Goal: Feedback & Contribution: Leave review/rating

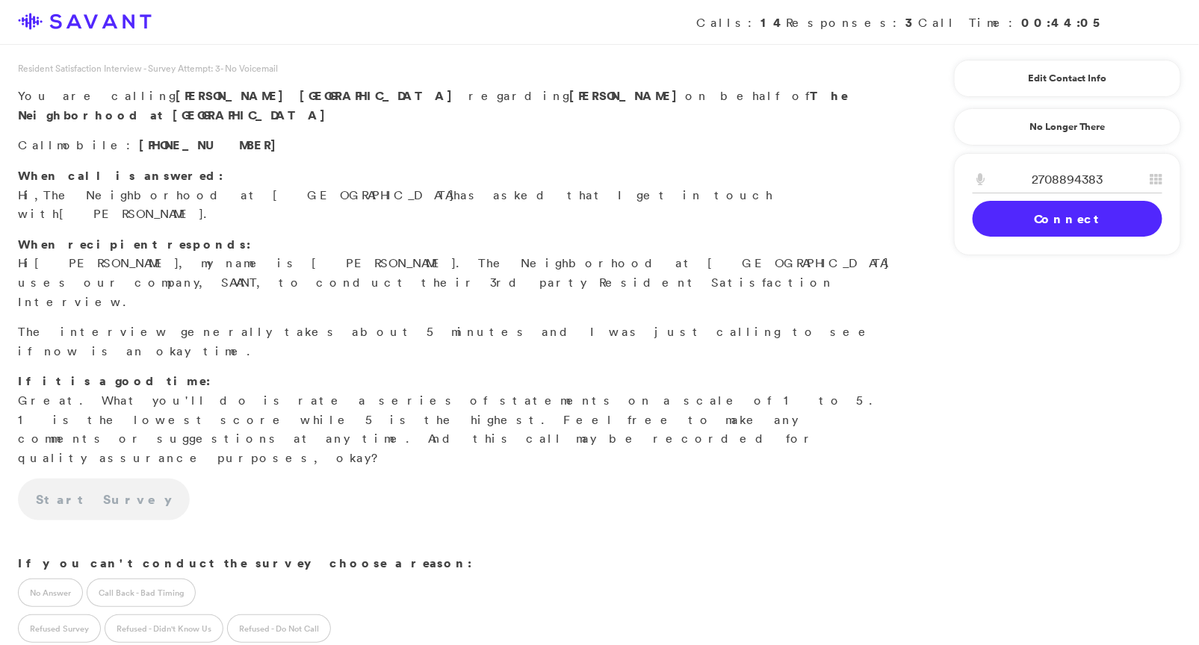
click at [1059, 214] on link "Connect" at bounding box center [1068, 219] width 190 height 36
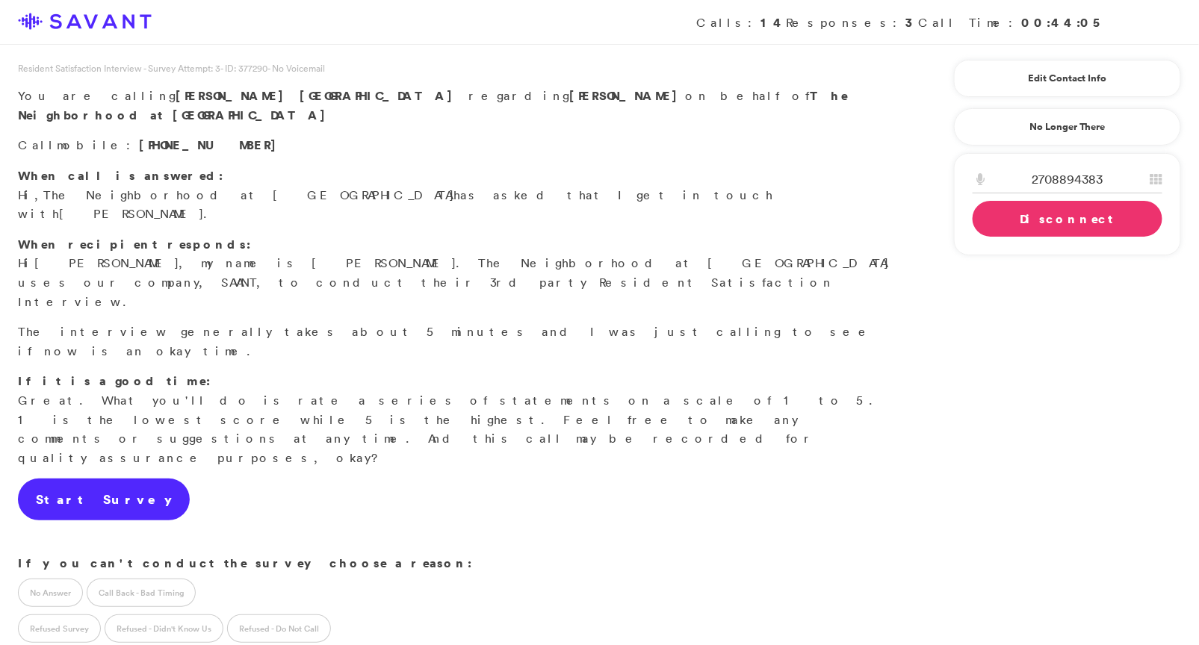
click at [64, 479] on link "Start Survey" at bounding box center [104, 500] width 172 height 42
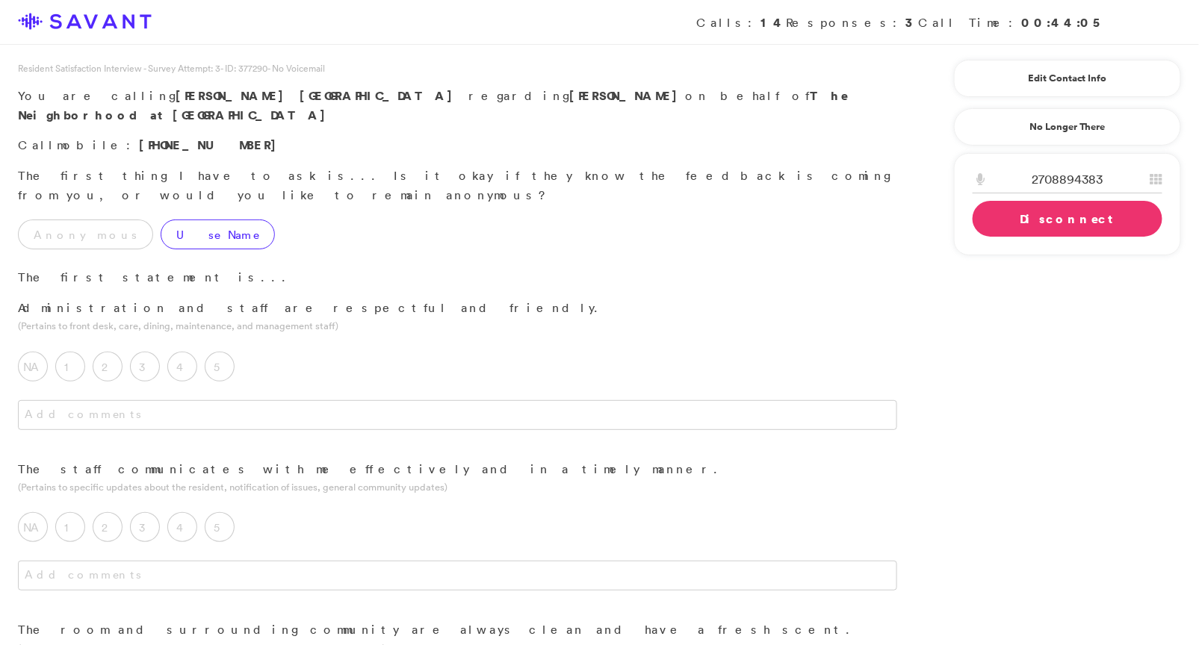
click at [168, 220] on label "Use Name" at bounding box center [218, 235] width 114 height 30
click at [214, 352] on label "5" at bounding box center [220, 367] width 30 height 30
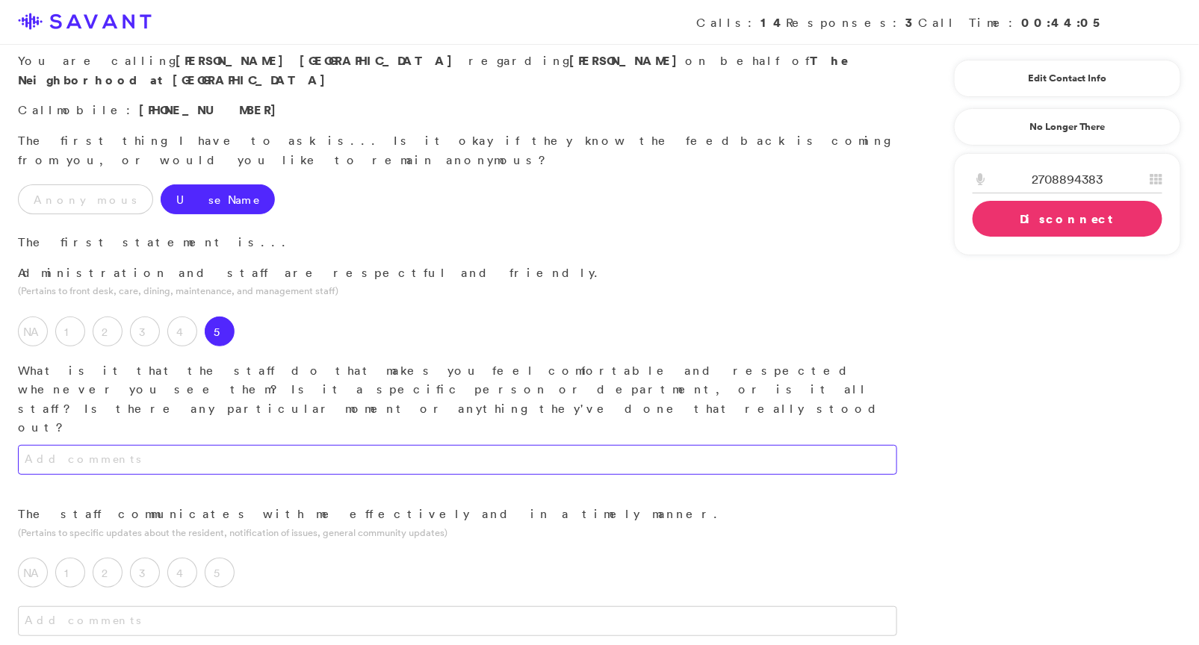
scroll to position [38, 0]
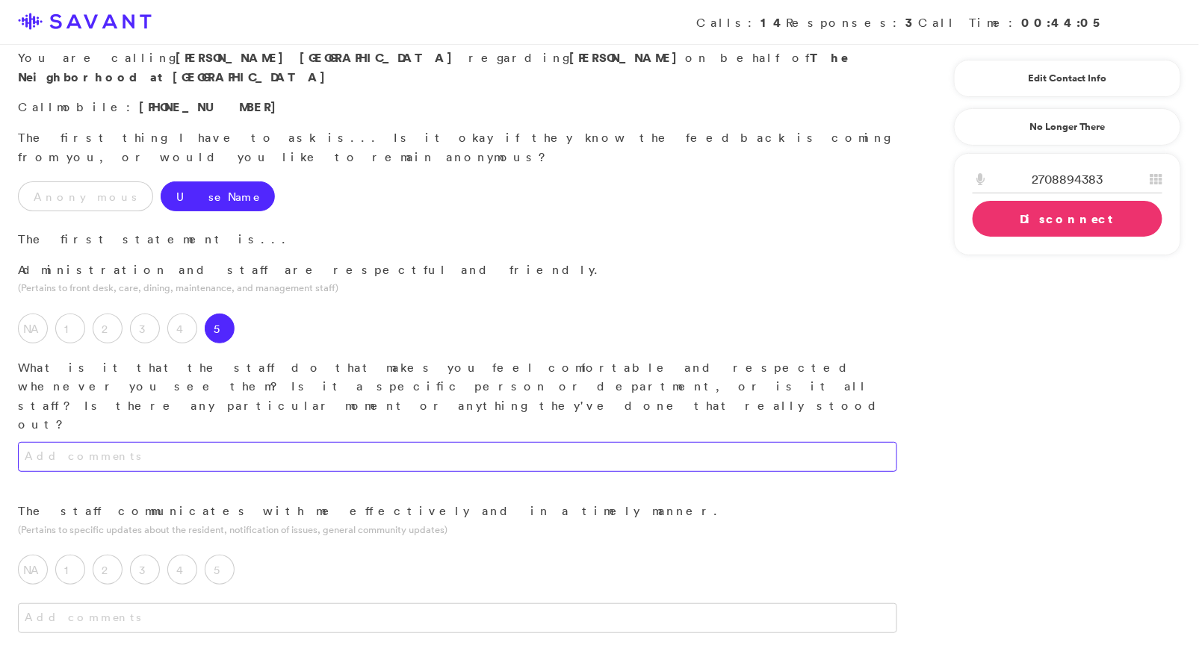
click at [292, 442] on textarea at bounding box center [457, 457] width 879 height 30
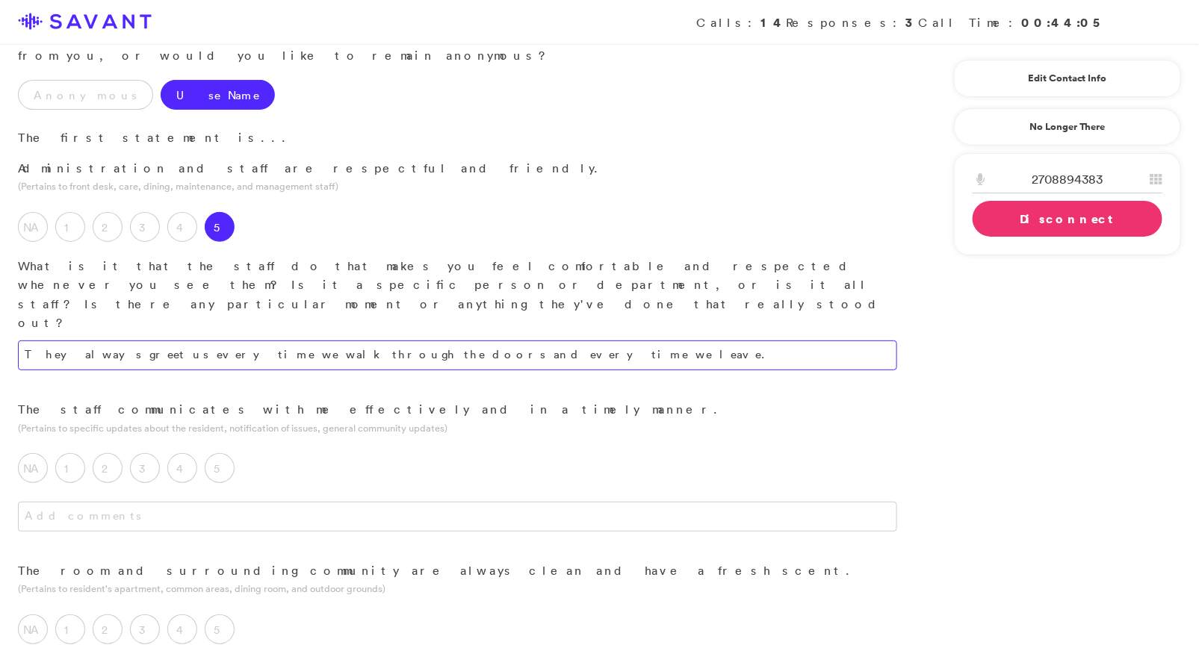
scroll to position [145, 0]
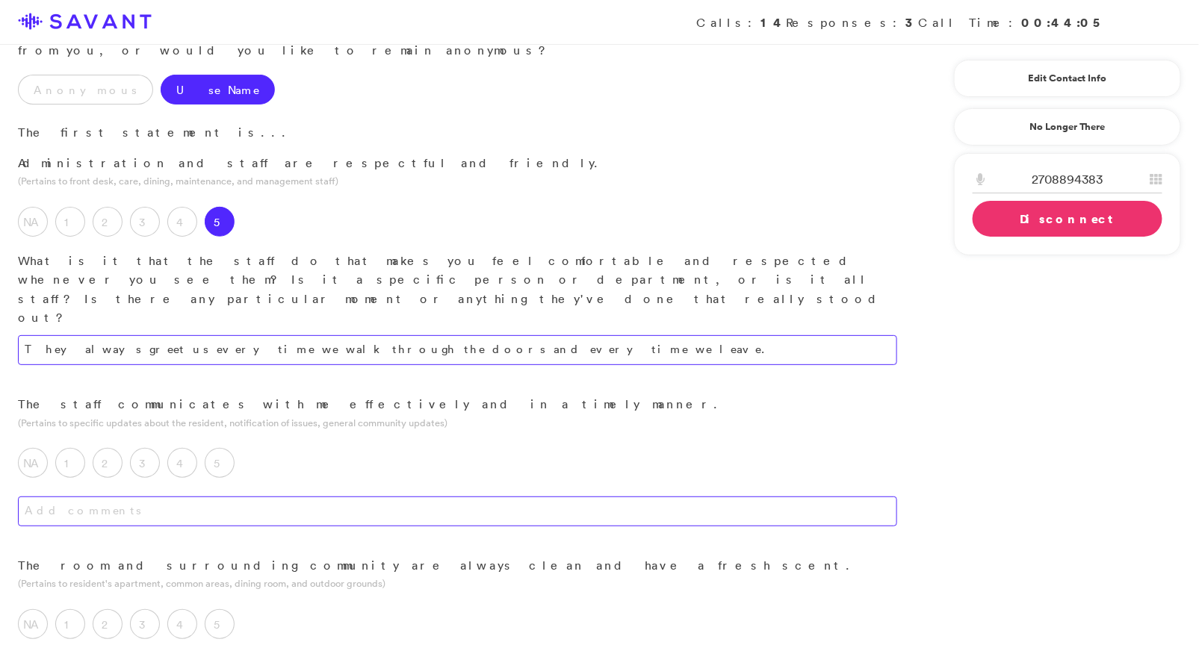
type textarea "They always greet us every time we walk through the doors and every time we lea…"
click at [260, 497] on textarea at bounding box center [457, 512] width 879 height 30
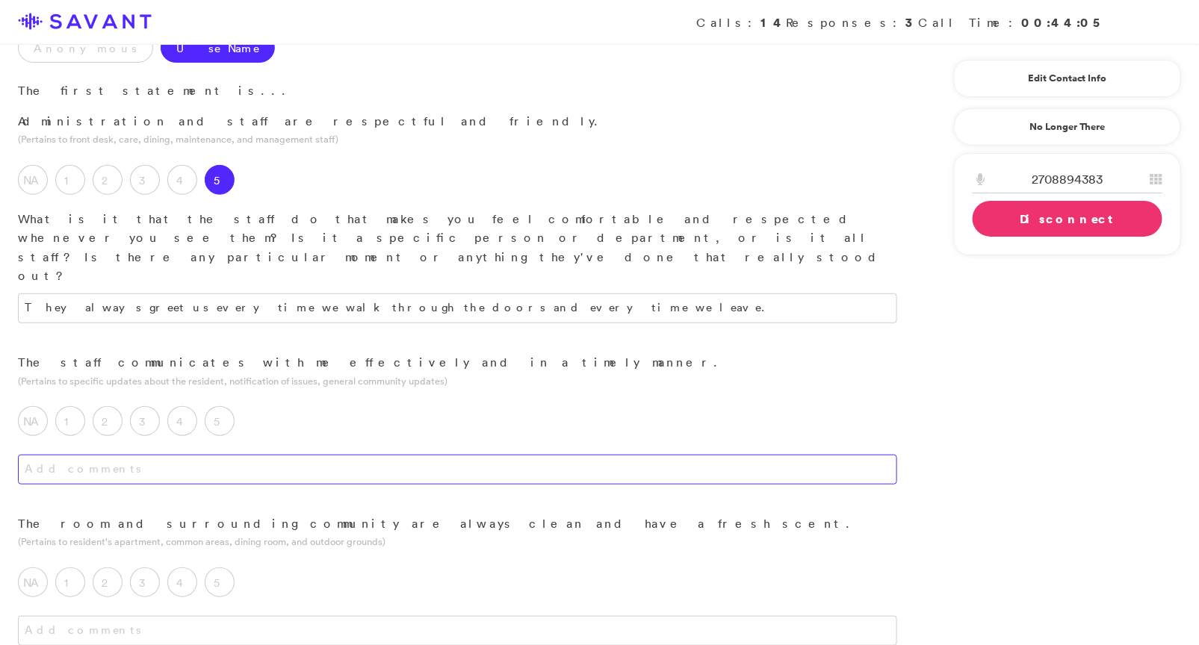
scroll to position [189, 0]
click at [230, 404] on div "5" at bounding box center [223, 422] width 37 height 37
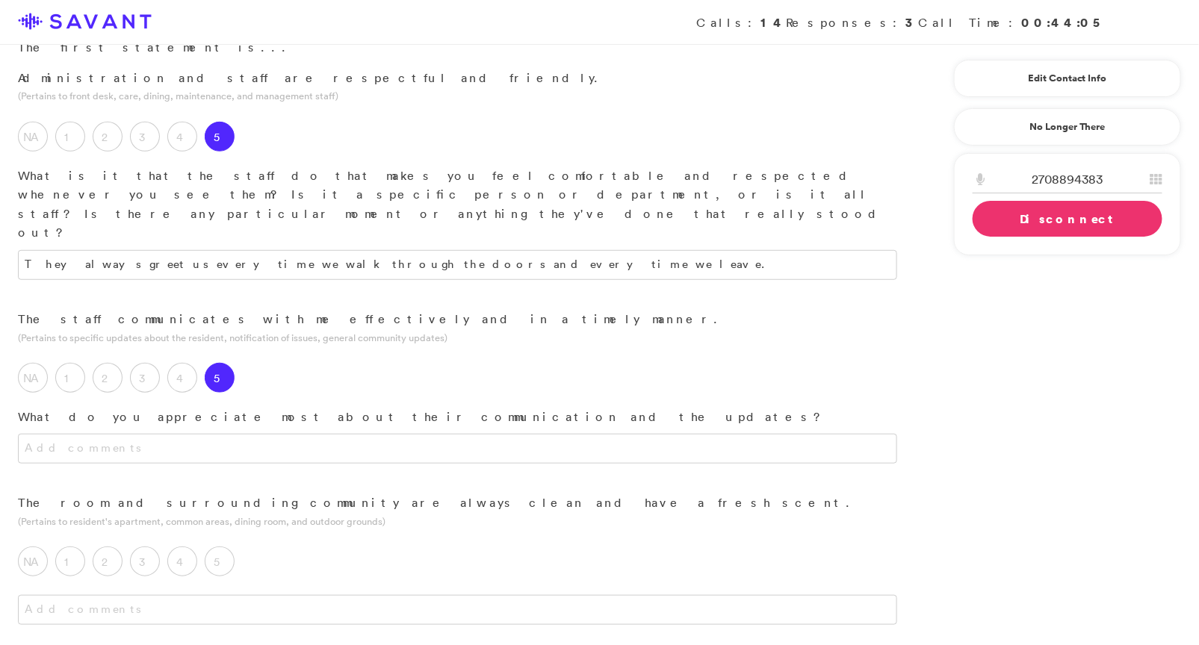
scroll to position [233, 0]
click at [255, 431] on textarea at bounding box center [457, 446] width 879 height 30
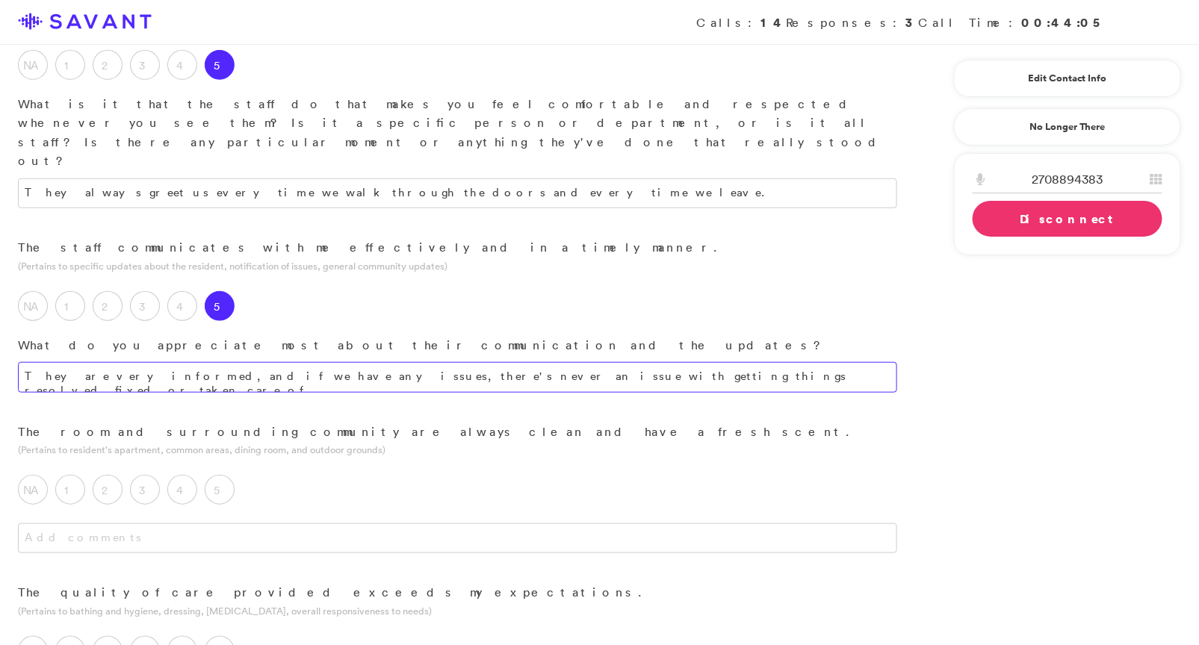
scroll to position [323, 0]
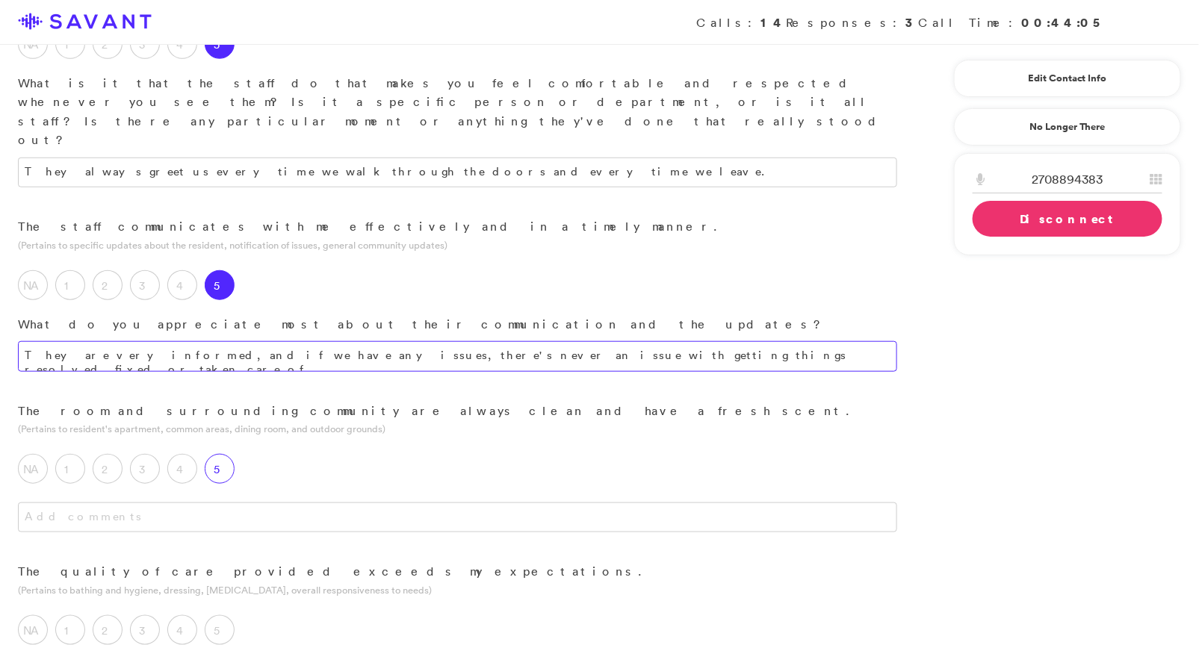
type textarea "They are very informed, and if we have any issues, there's never an issue with …"
click at [219, 454] on label "5" at bounding box center [220, 469] width 30 height 30
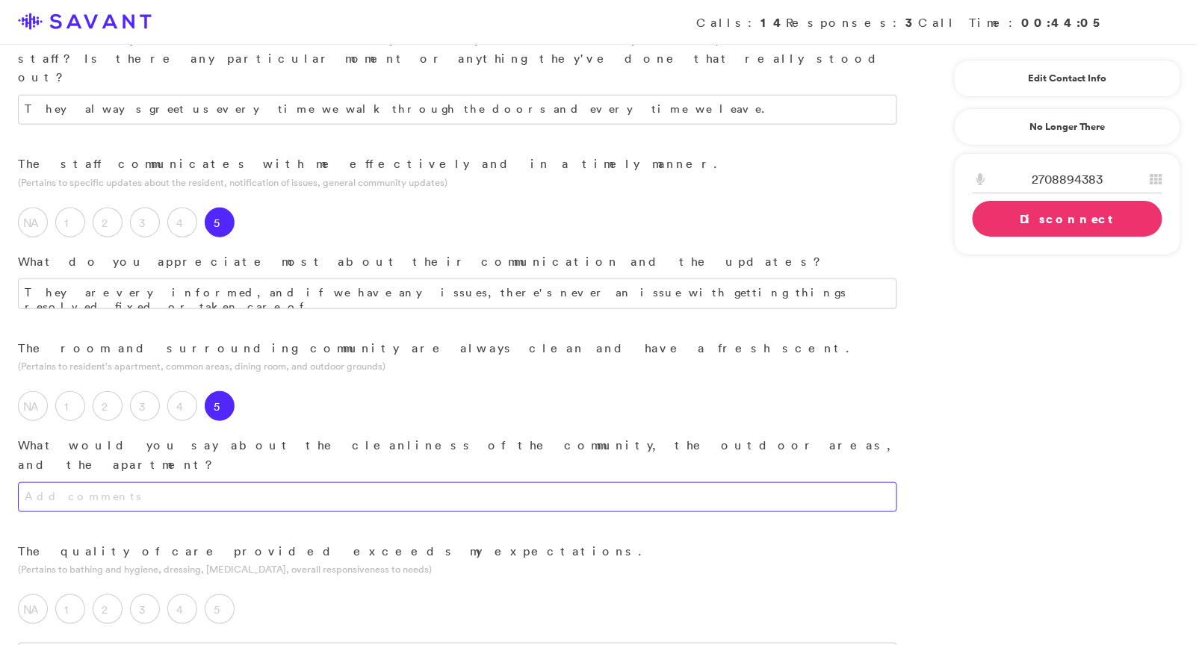
scroll to position [394, 0]
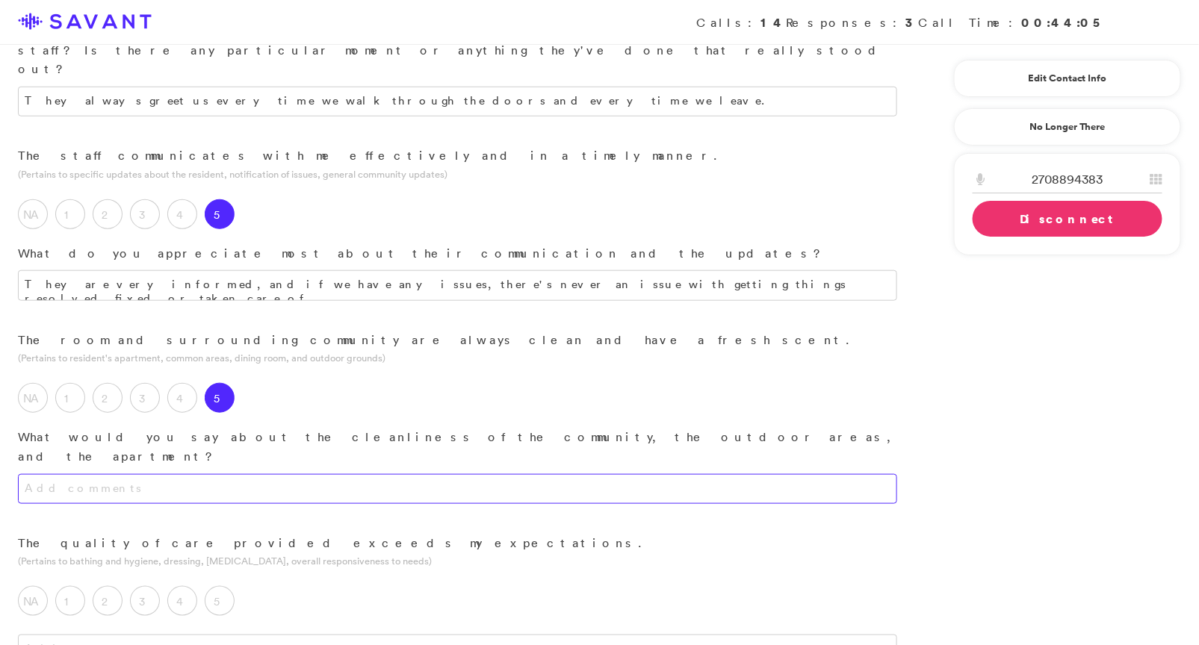
click at [304, 474] on textarea at bounding box center [457, 489] width 879 height 30
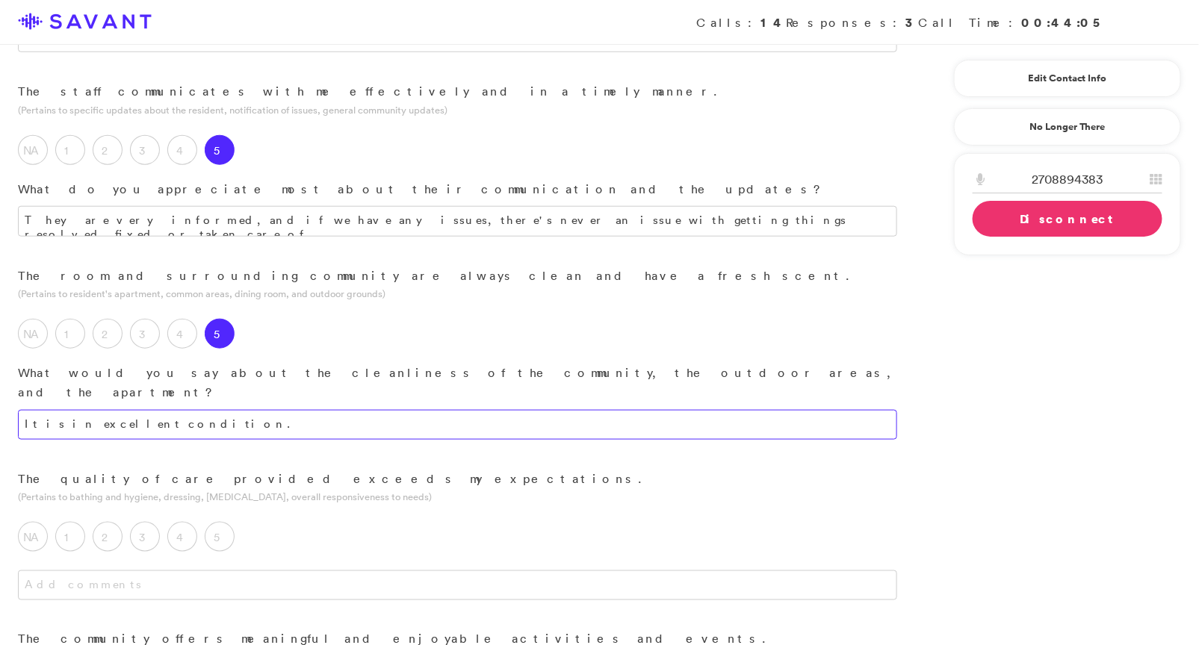
scroll to position [461, 0]
type textarea "It is in excellent condition."
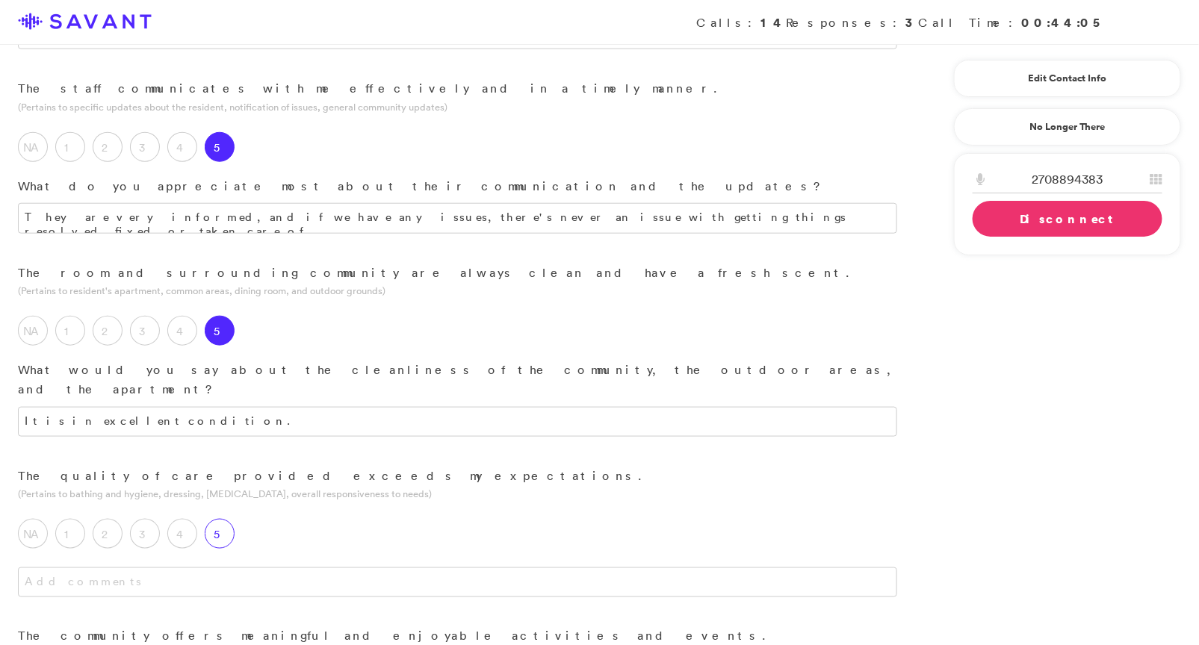
click at [226, 519] on label "5" at bounding box center [220, 534] width 30 height 30
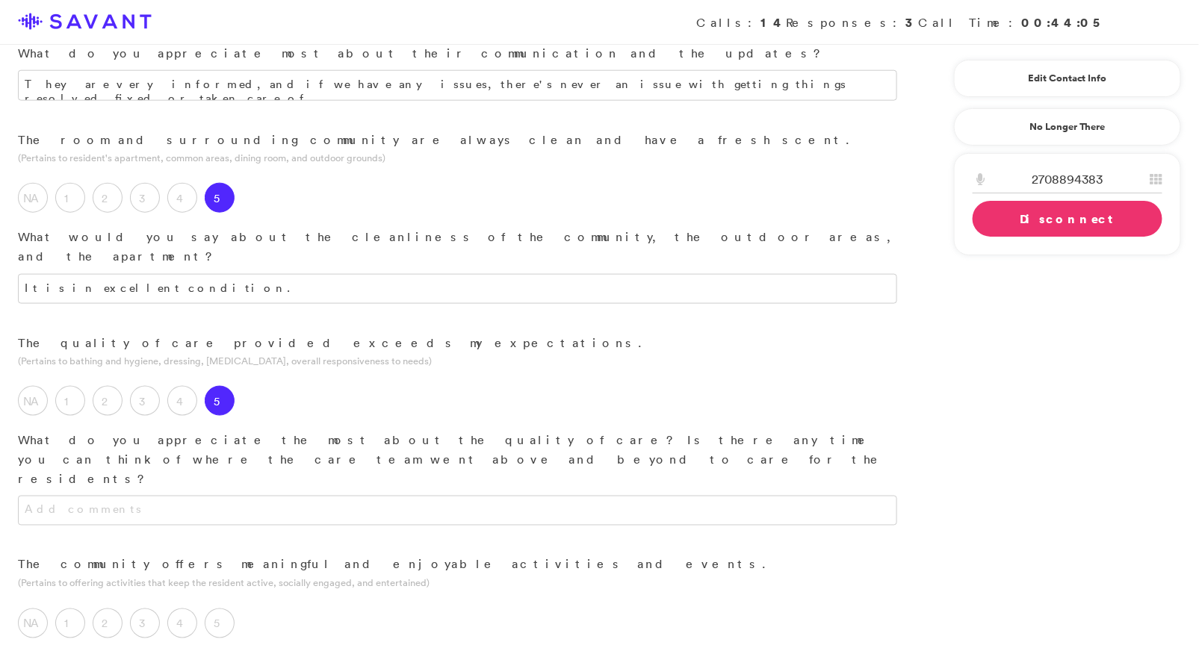
scroll to position [595, 0]
click at [252, 495] on textarea at bounding box center [457, 510] width 879 height 30
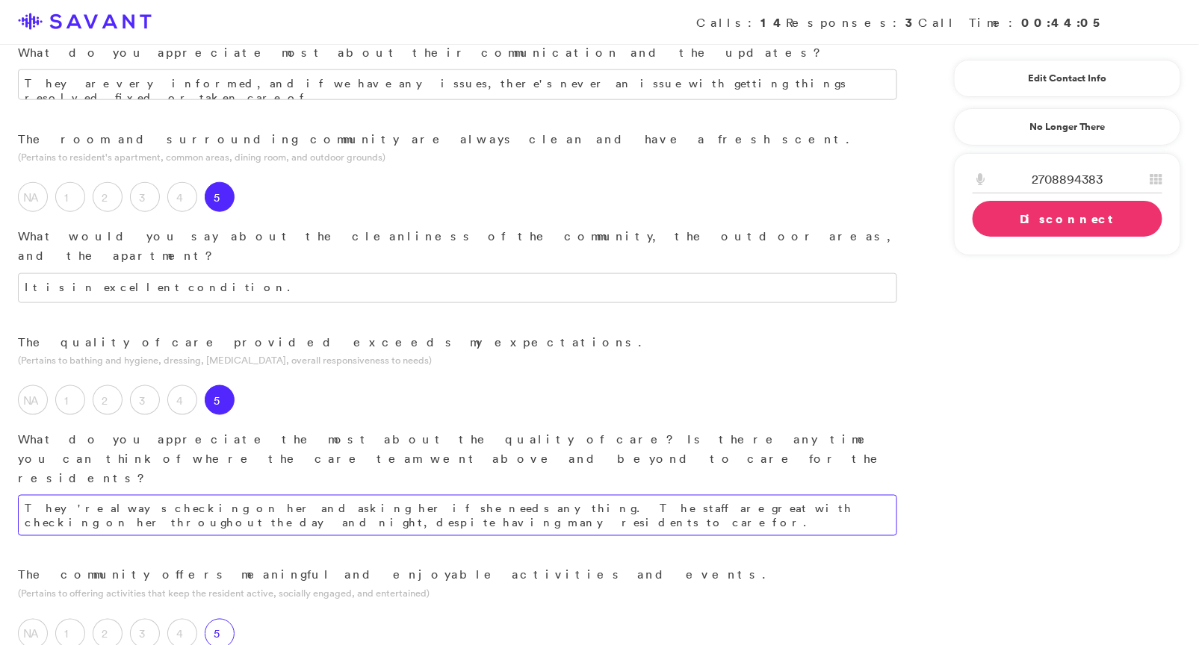
type textarea "They're always checking on her and asking her if she needs anything. The staff …"
click at [220, 619] on label "5" at bounding box center [220, 634] width 30 height 30
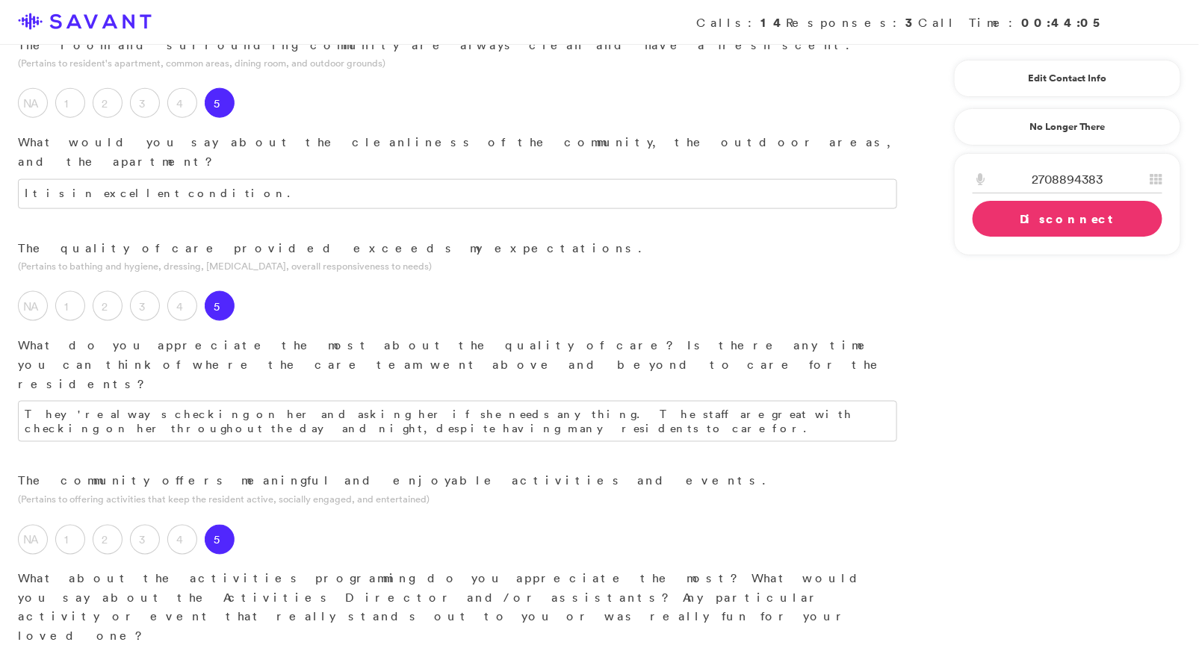
scroll to position [697, 0]
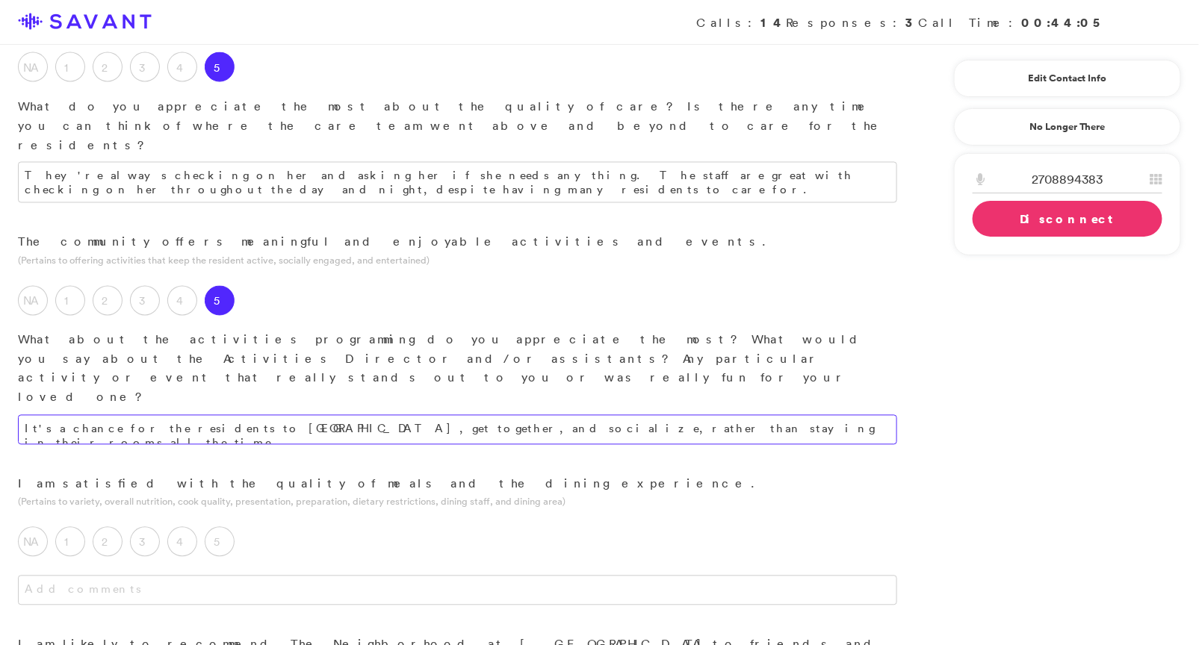
scroll to position [930, 0]
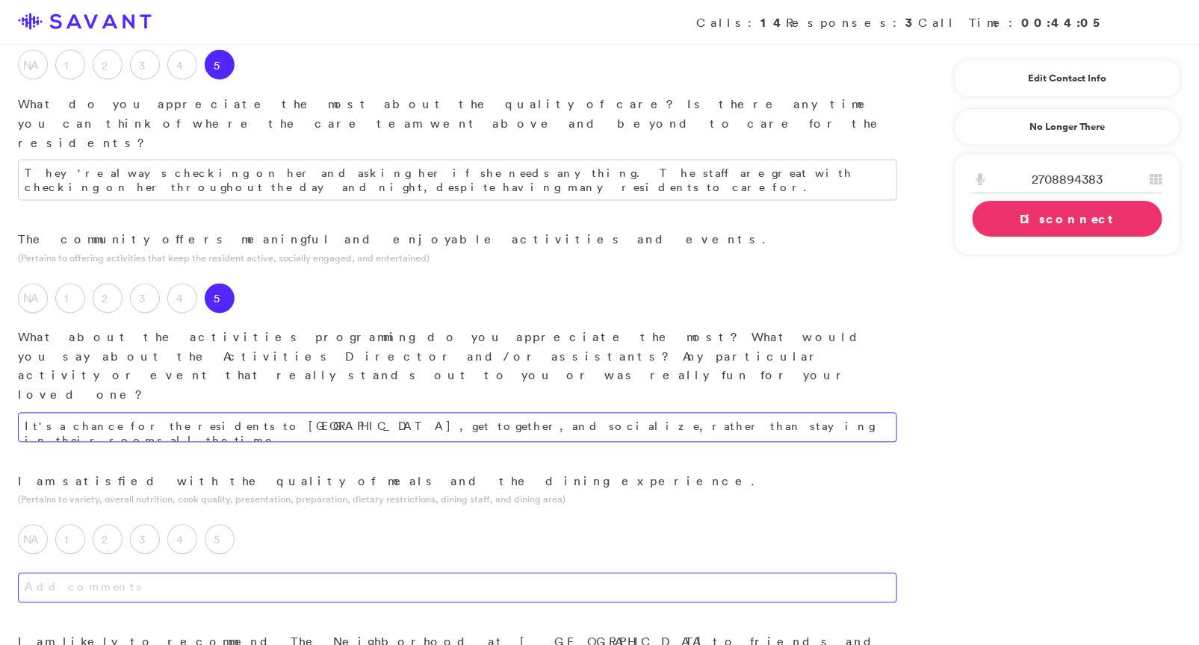
type textarea "It's a chance for the residents to [GEOGRAPHIC_DATA], get together, and sociali…"
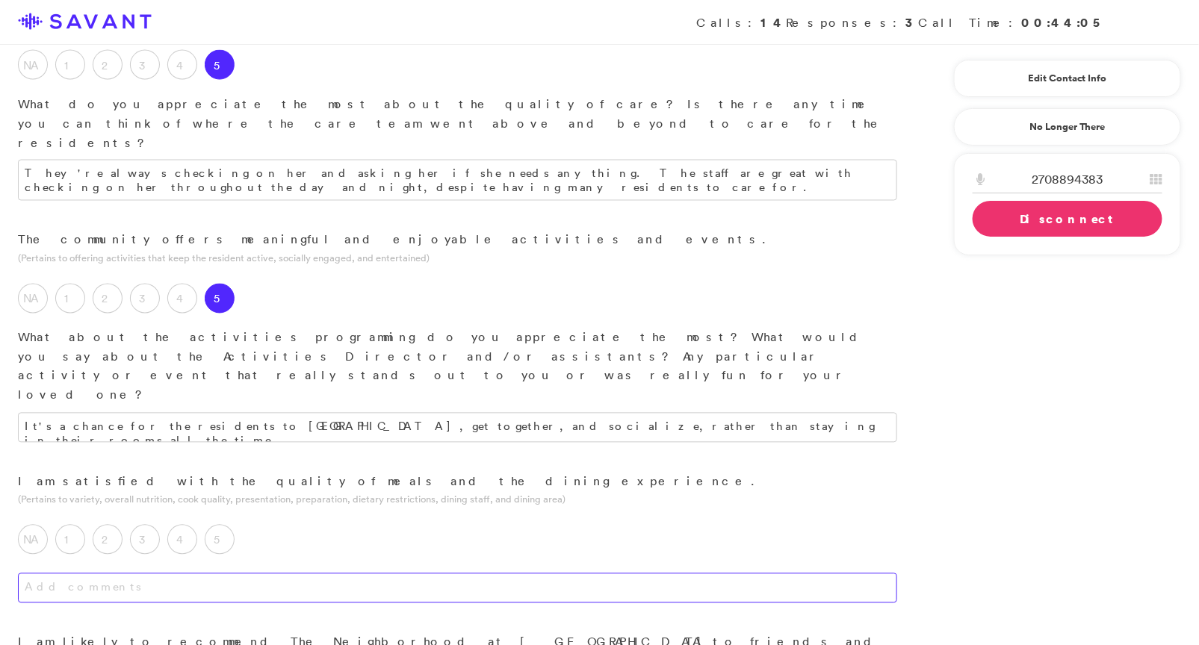
click at [345, 574] on textarea at bounding box center [457, 589] width 879 height 30
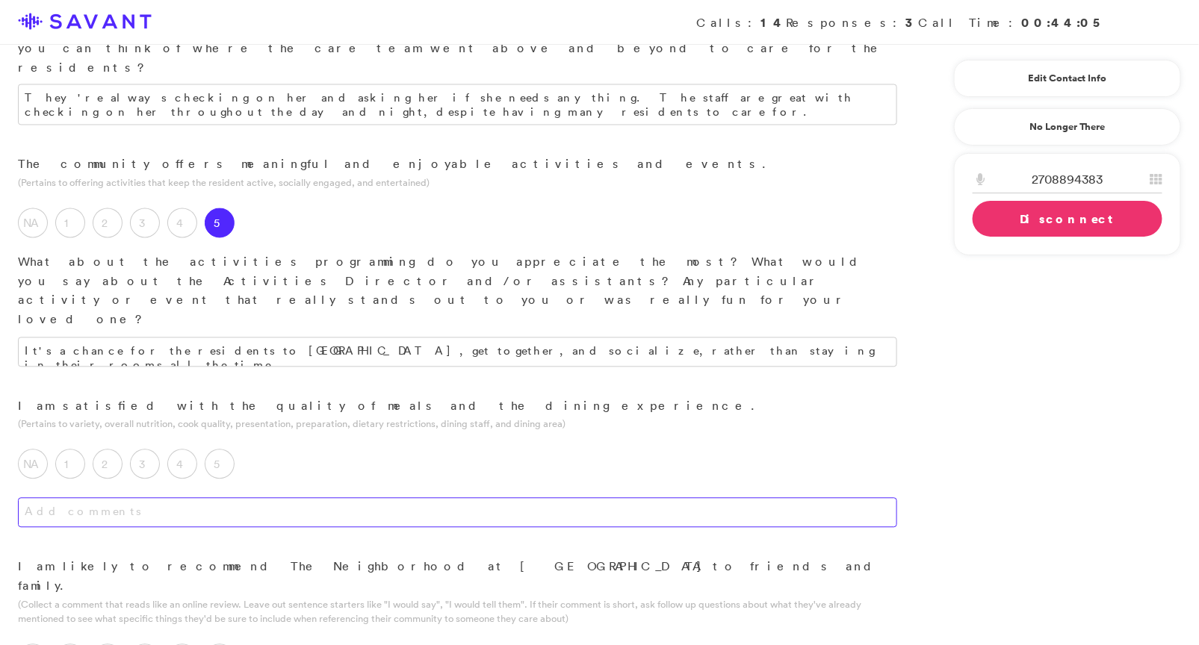
scroll to position [1067, 0]
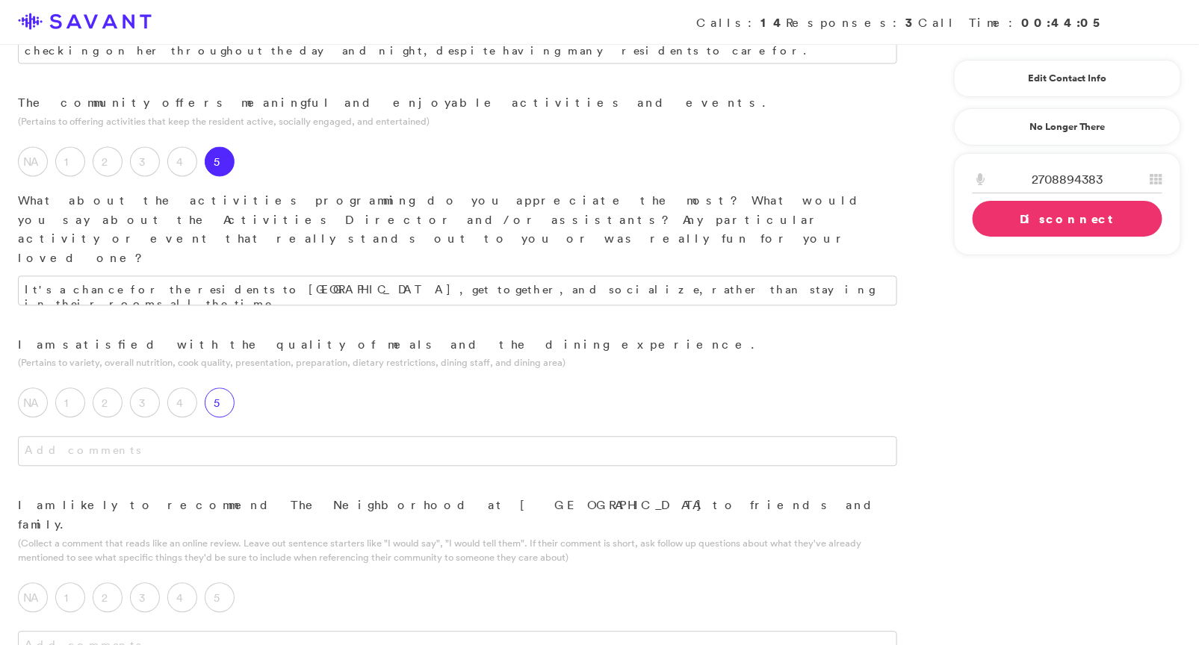
click at [236, 388] on div "5" at bounding box center [223, 406] width 37 height 37
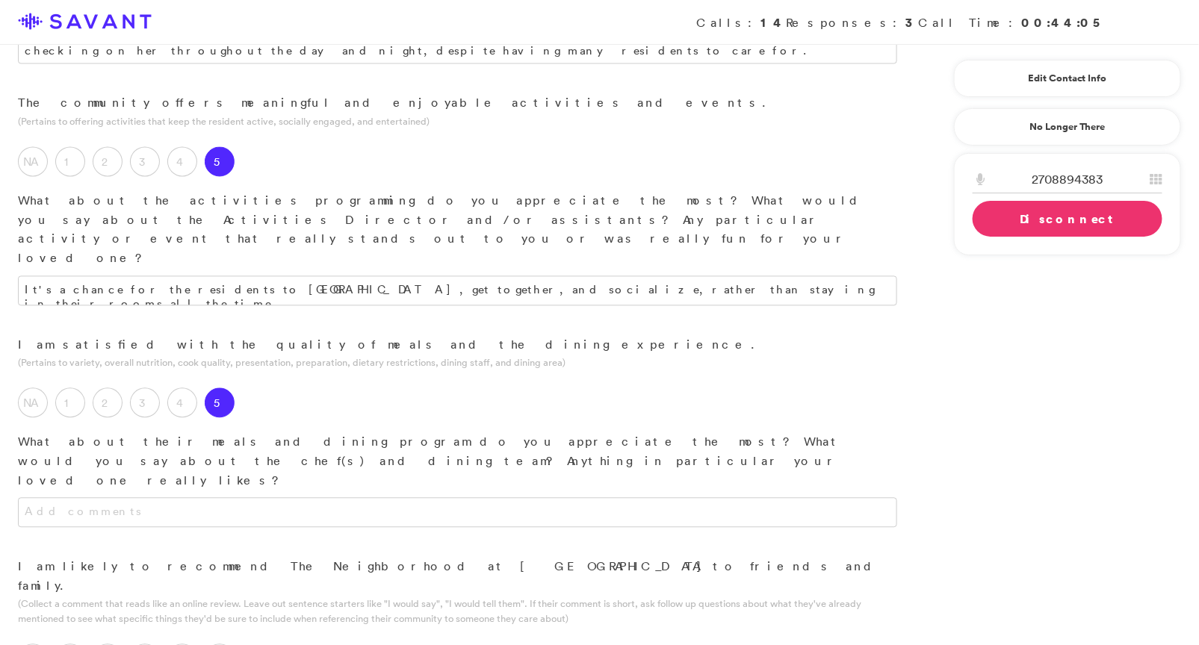
type textarea "I"
click at [352, 498] on textarea at bounding box center [457, 513] width 879 height 30
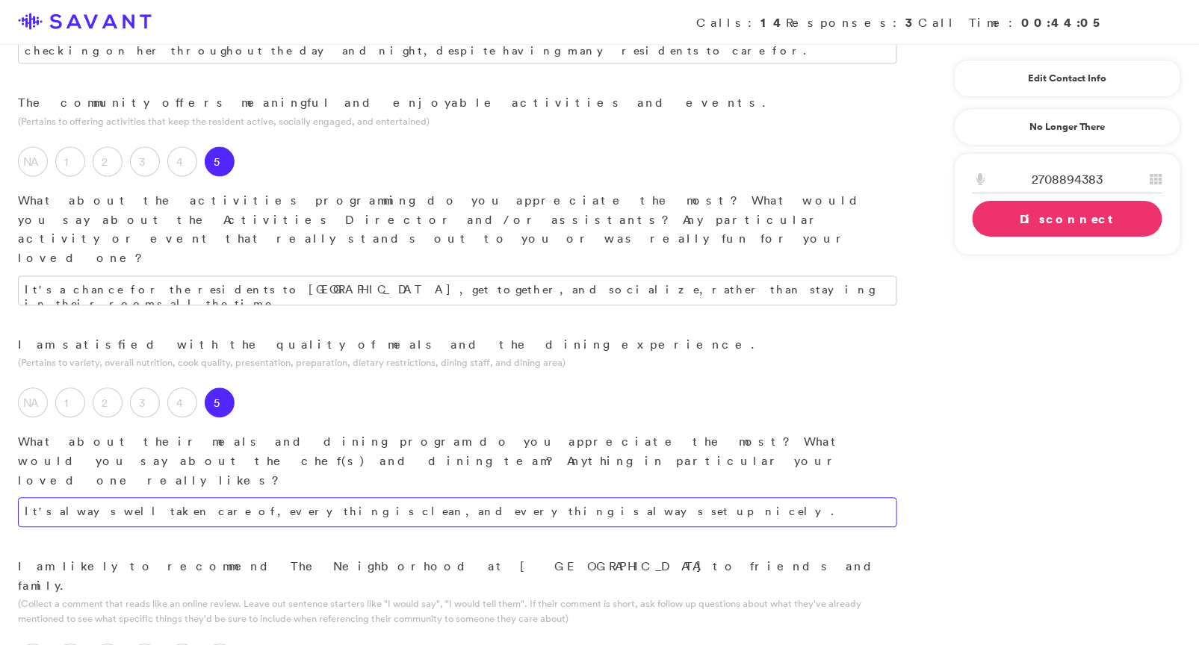
type textarea "It's always well taken care of, everything is clean, and everything is always s…"
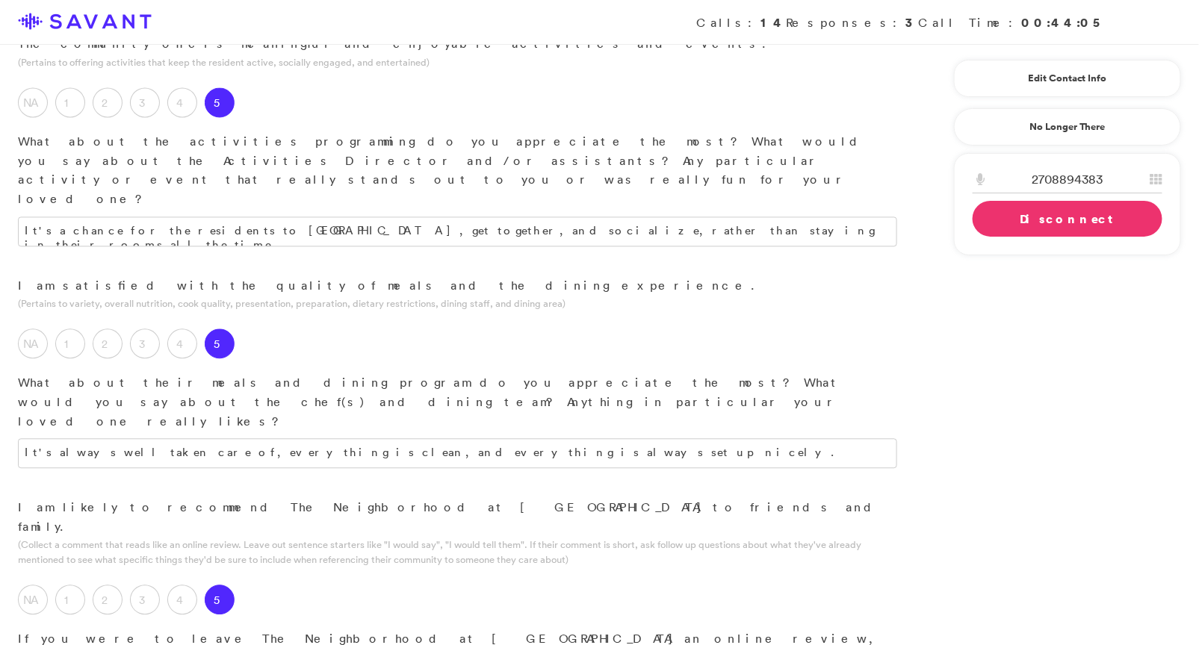
scroll to position [1151, 0]
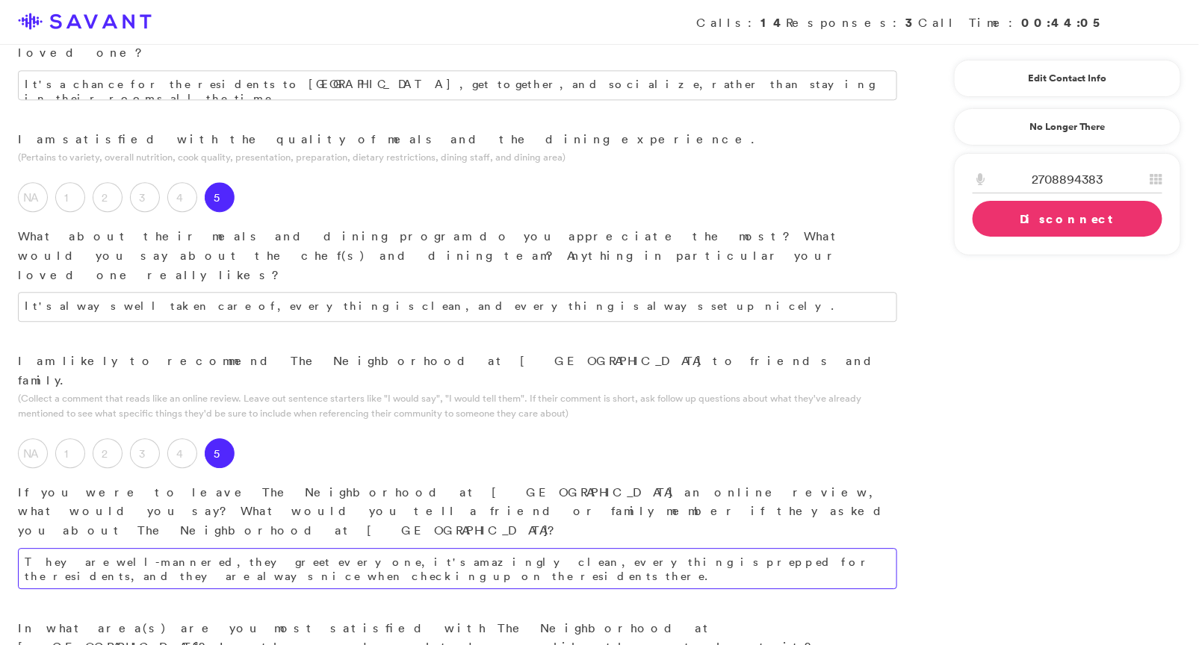
scroll to position [1285, 0]
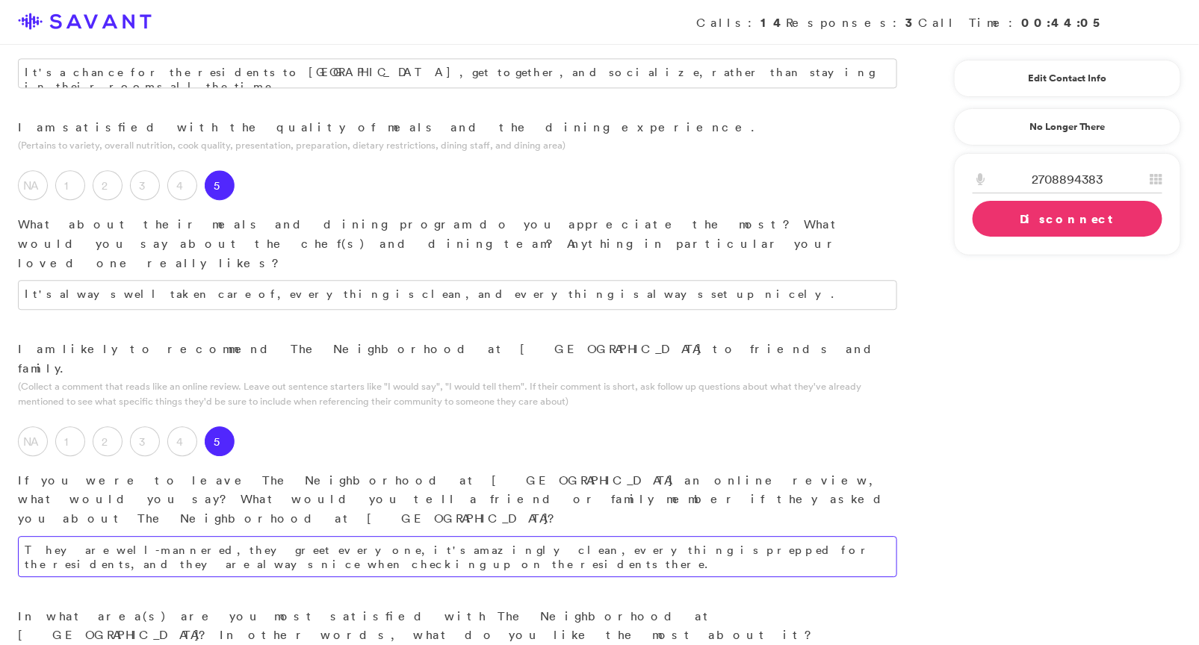
type textarea "They are well-mannered, they greet everyone, it's amazingly clean, everything i…"
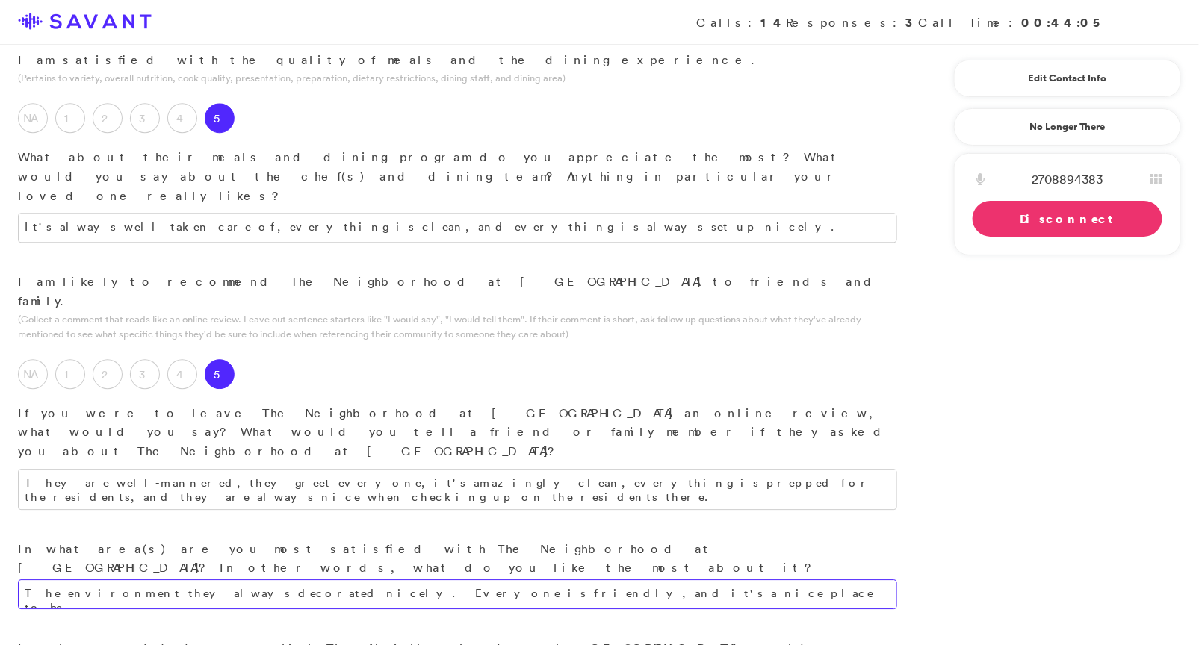
scroll to position [1378, 0]
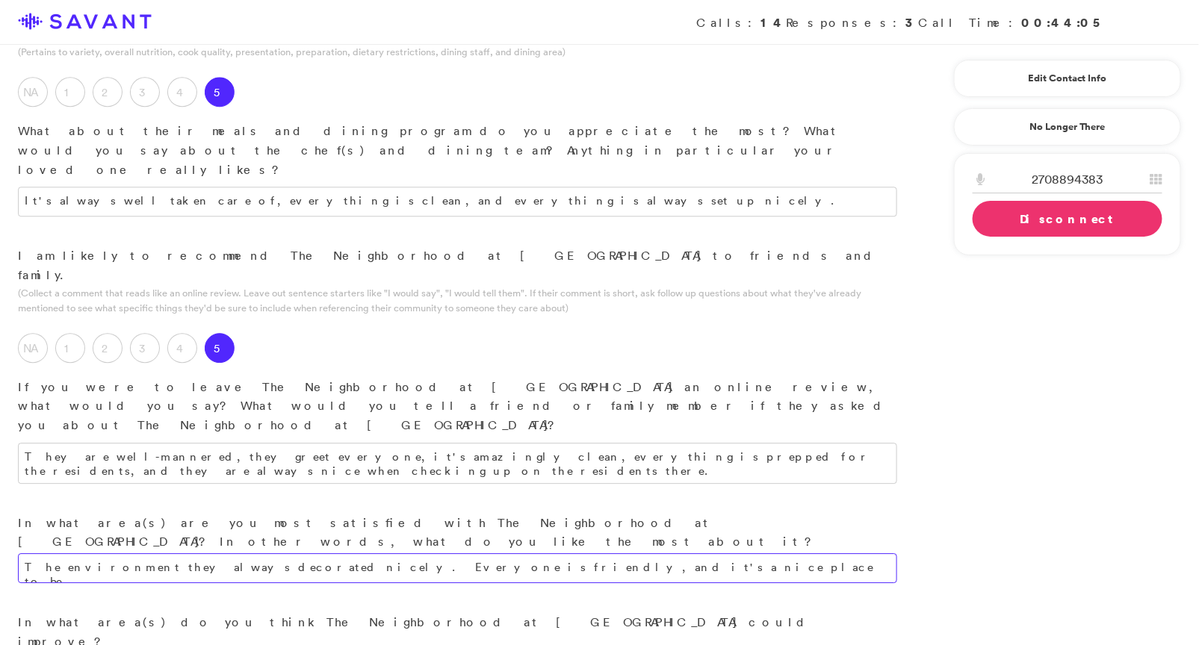
type textarea "The environment they always decorated nicely. Everyone is friendly, and it's a …"
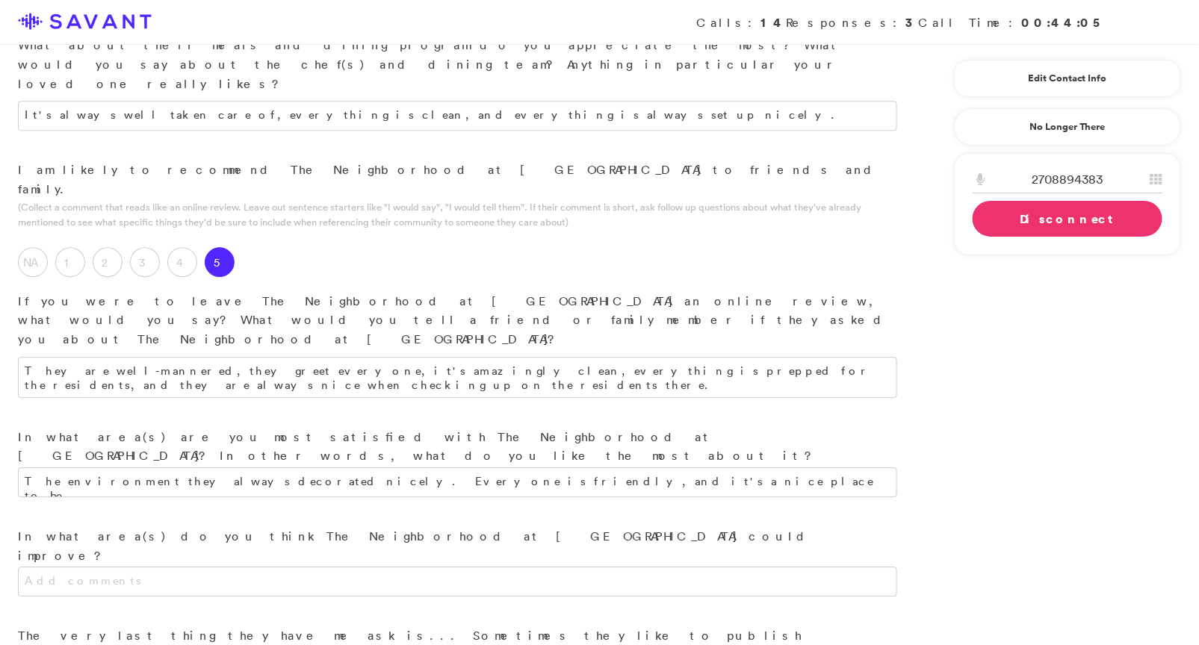
scroll to position [1466, 0]
click at [999, 218] on link "Disconnect" at bounding box center [1068, 219] width 190 height 36
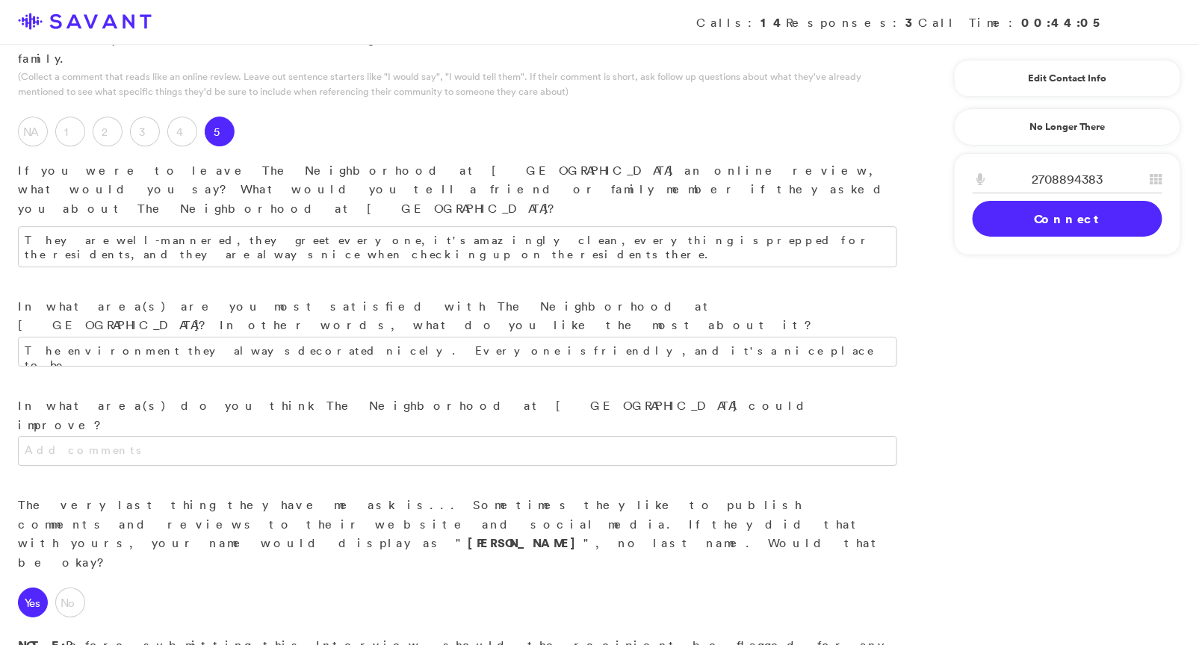
scroll to position [1656, 0]
